Goal: Check status: Check status

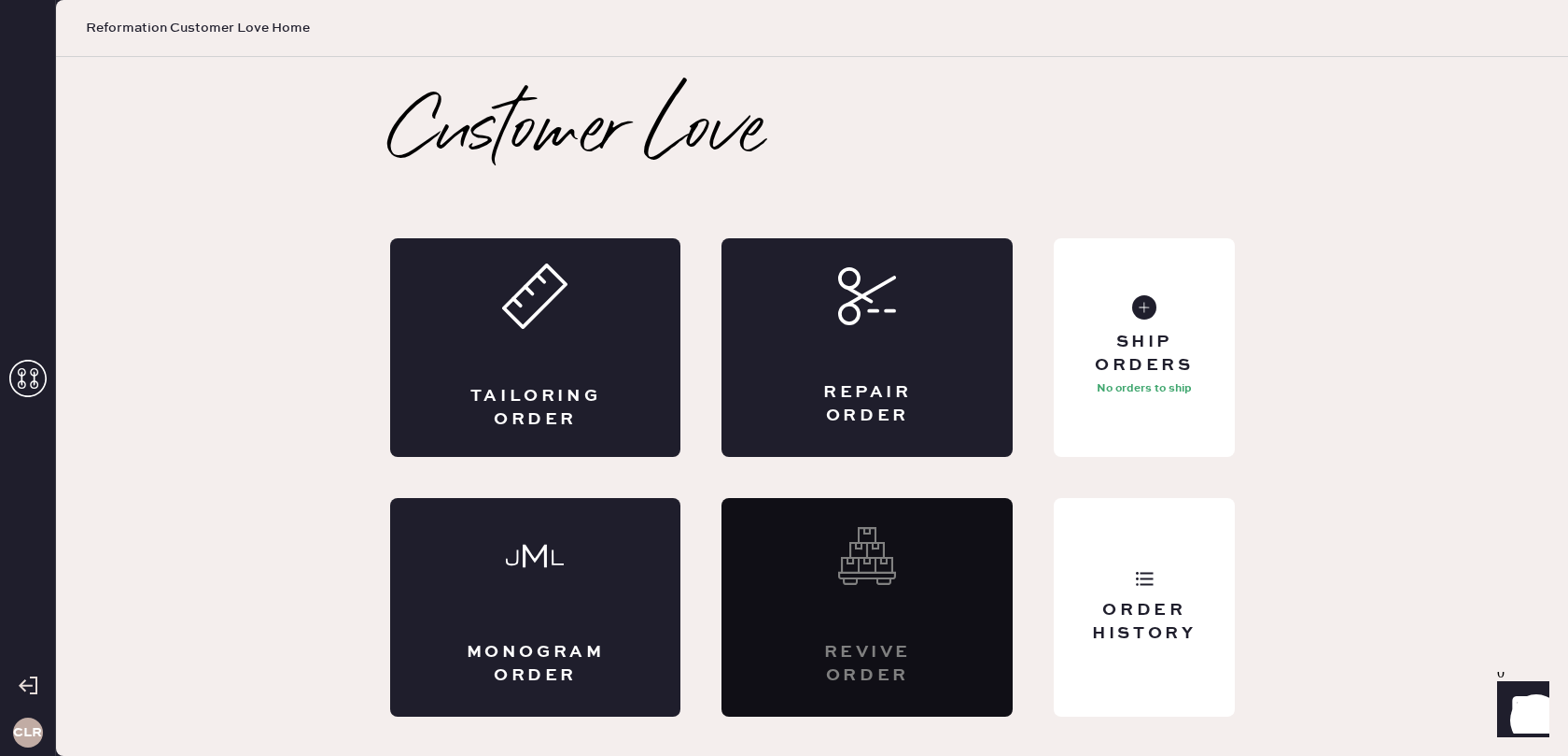
click at [23, 375] on icon at bounding box center [28, 378] width 38 height 38
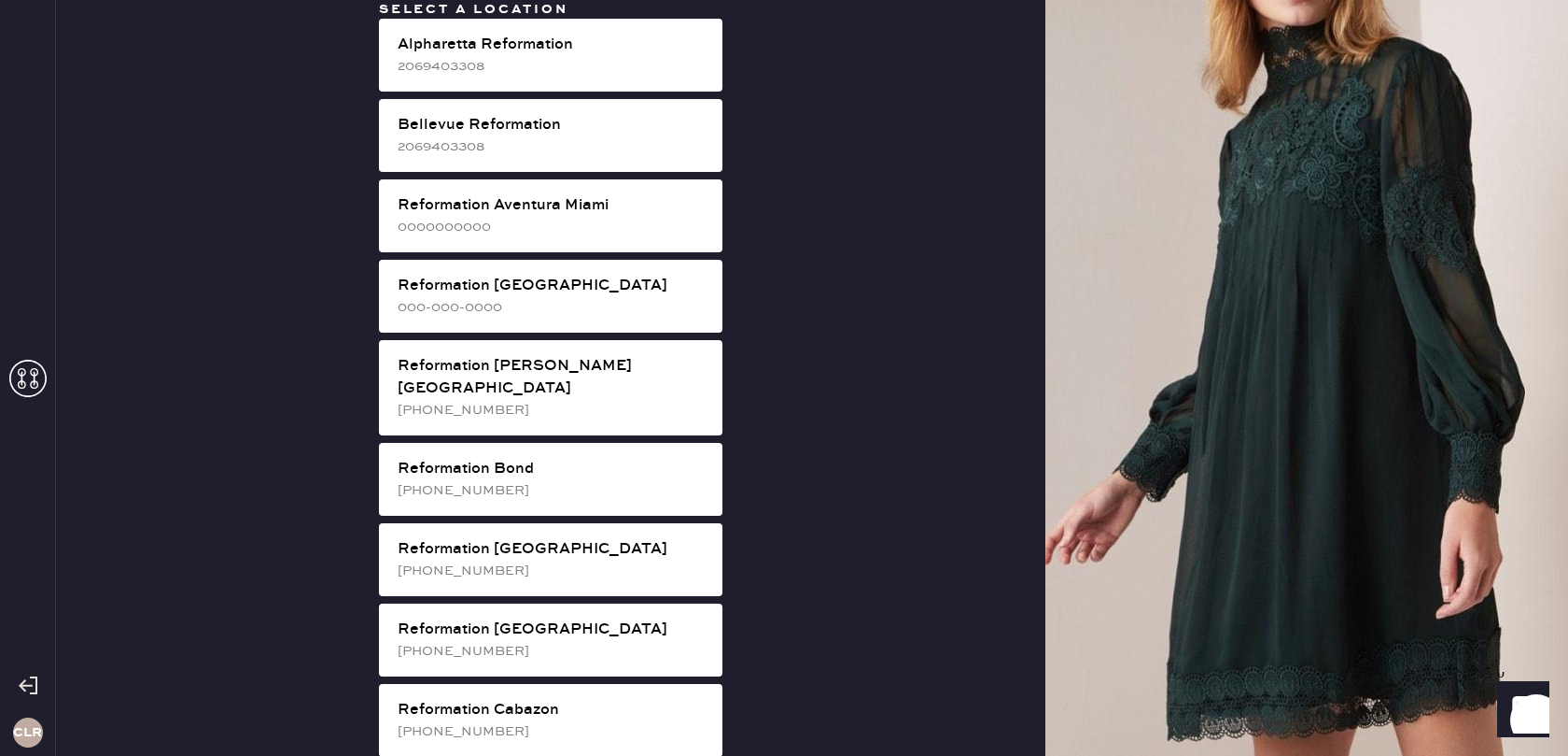
scroll to position [3201, 0]
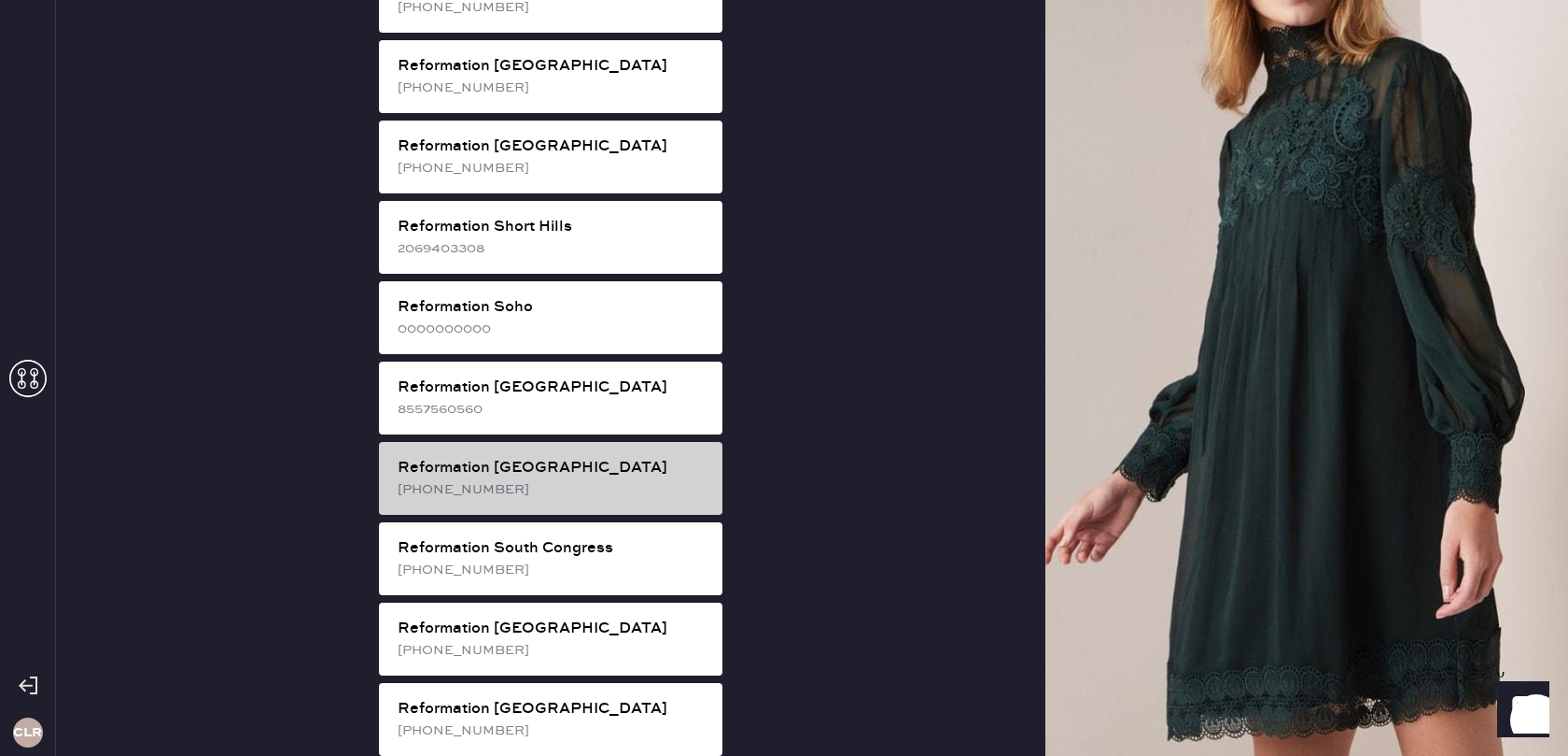
click at [603, 457] on div "Reformation [GEOGRAPHIC_DATA]" at bounding box center [552, 468] width 310 height 23
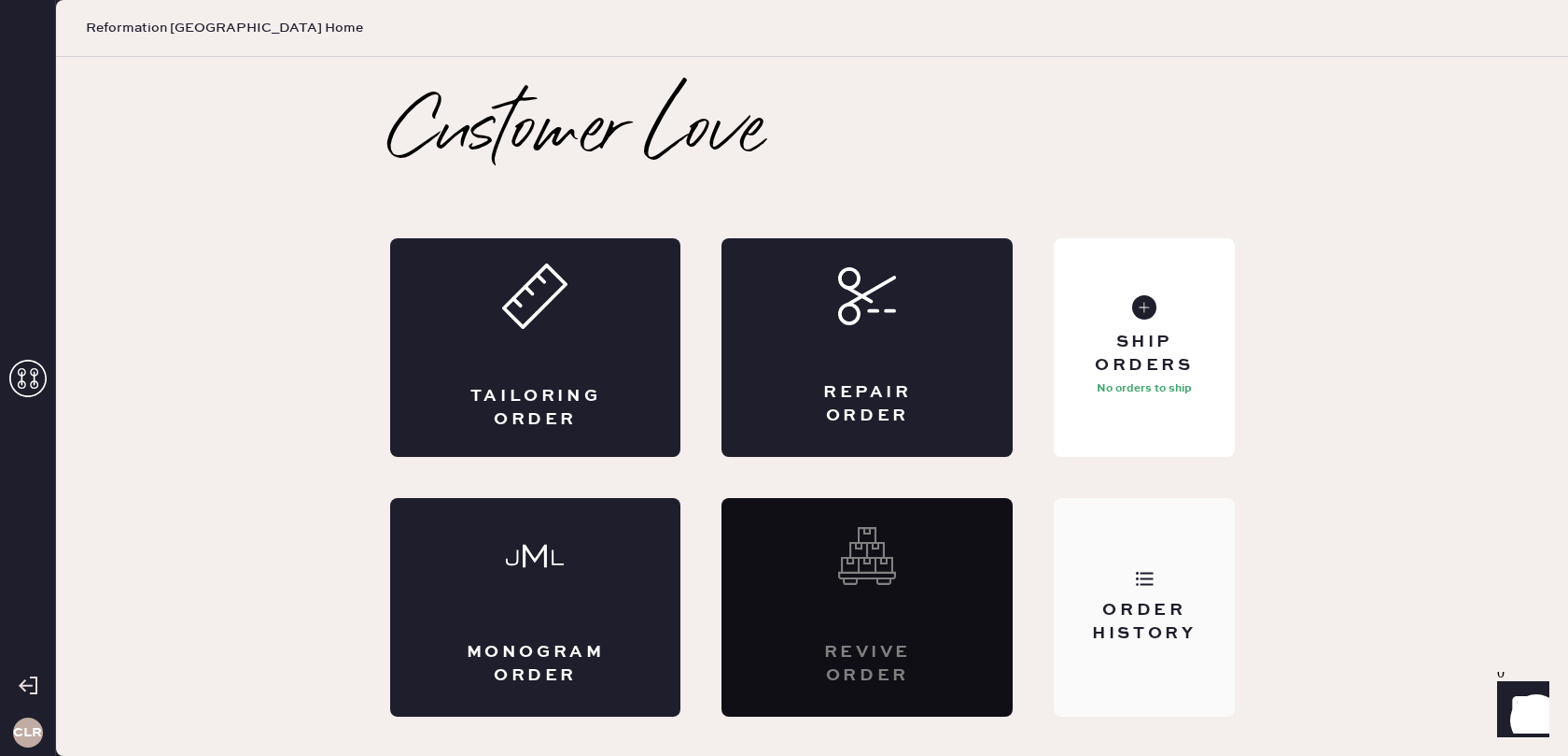
click at [1205, 592] on div "Order History" at bounding box center [1144, 607] width 180 height 218
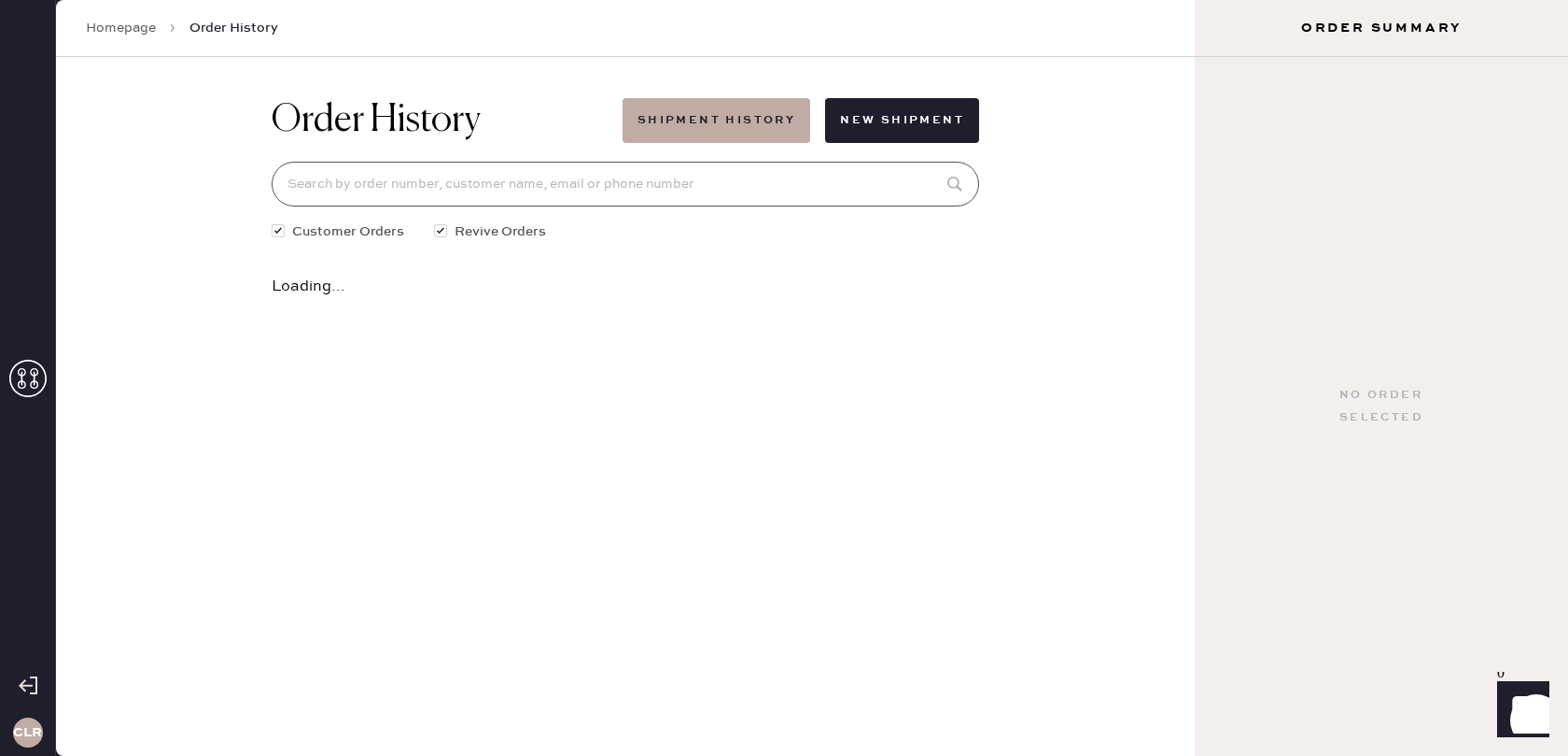
click at [662, 173] on input at bounding box center [625, 183] width 708 height 45
paste input "#83103"
click at [294, 186] on input "#83103" at bounding box center [625, 183] width 708 height 45
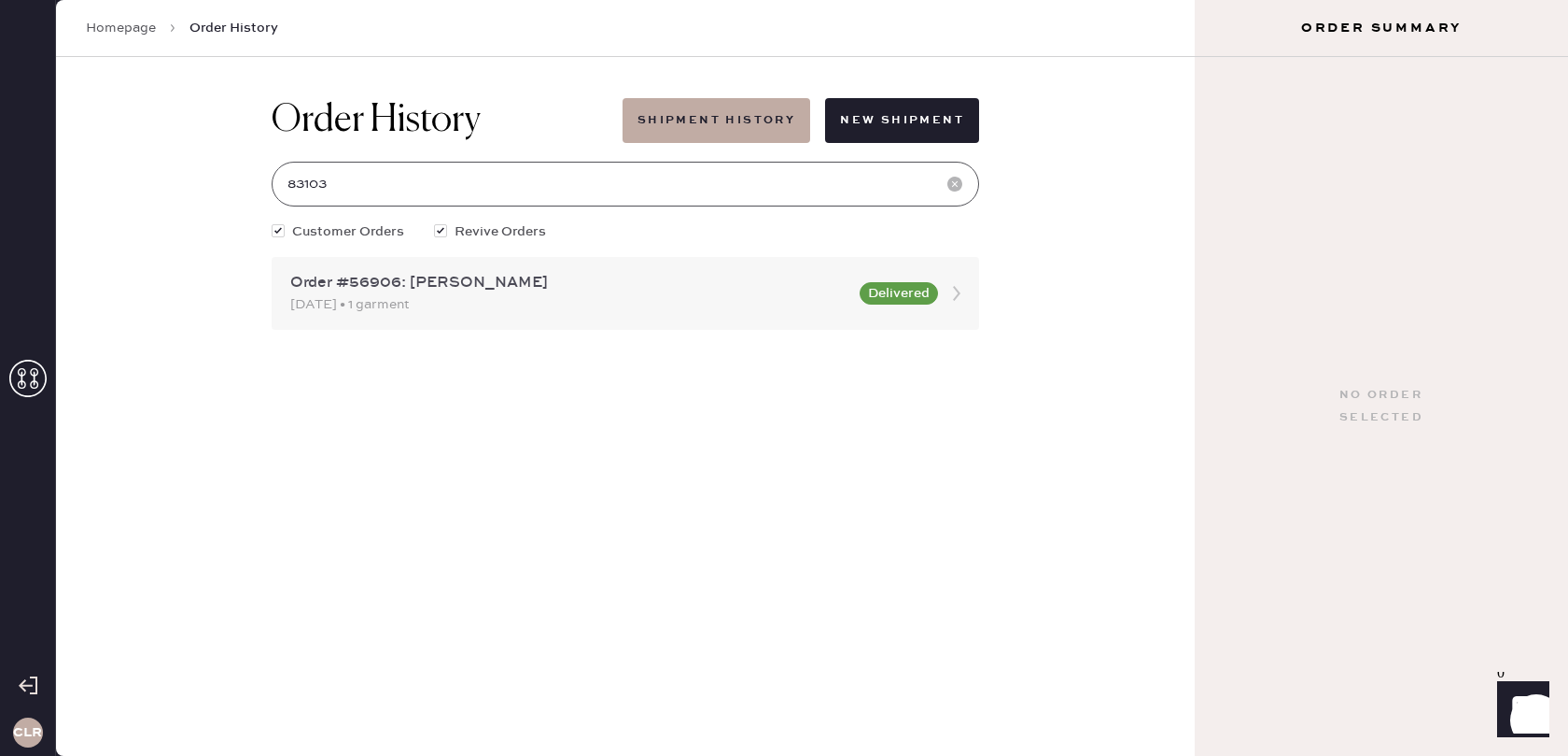
type input "83103"
click at [946, 293] on icon at bounding box center [957, 294] width 38 height 38
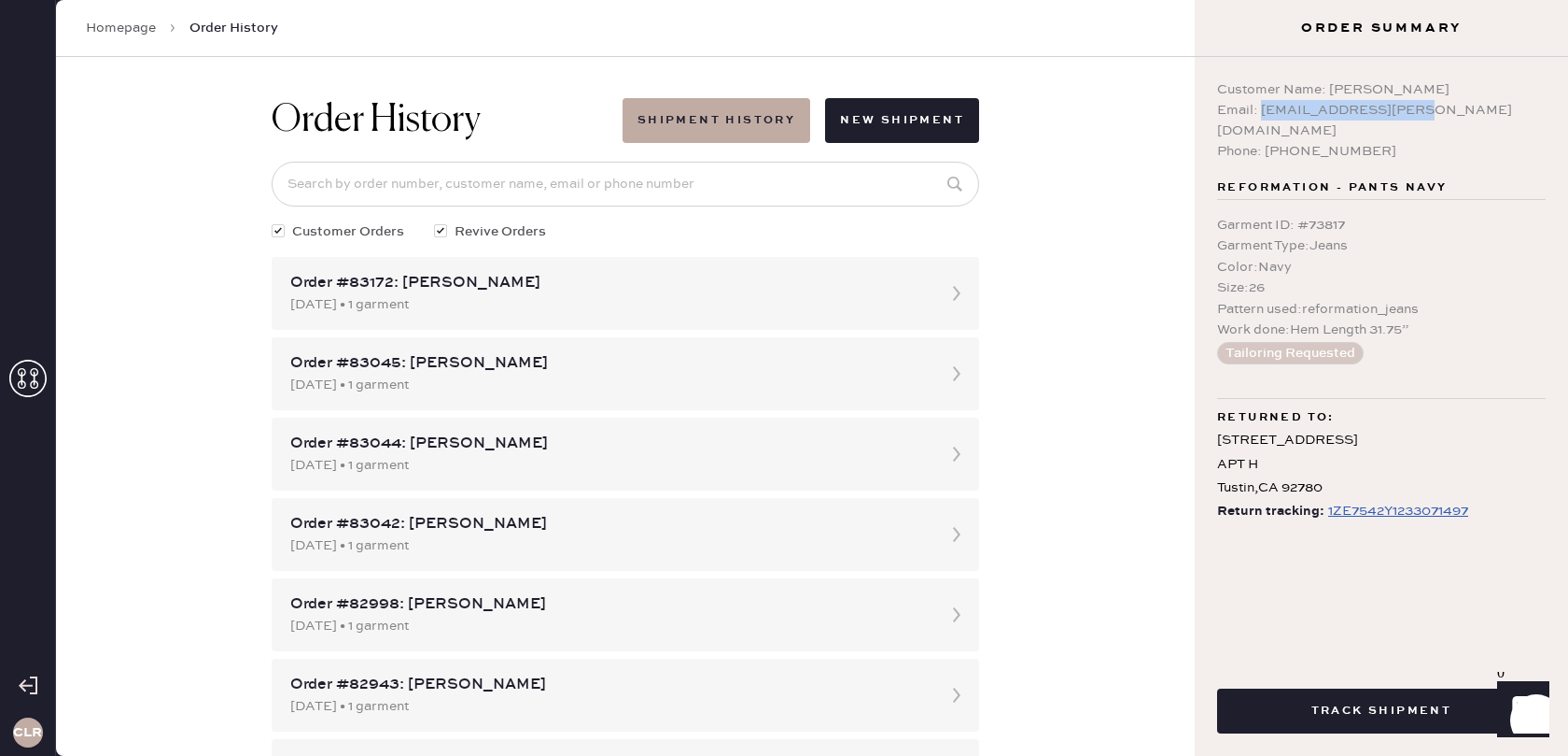
drag, startPoint x: 1260, startPoint y: 112, endPoint x: 1411, endPoint y: 115, distance: 151.0
click at [1415, 115] on div "Email: [EMAIL_ADDRESS][PERSON_NAME][DOMAIN_NAME]" at bounding box center [1382, 120] width 329 height 41
copy div "[EMAIL_ADDRESS][PERSON_NAME][DOMAIN_NAME]"
